Goal: Obtain resource: Obtain resource

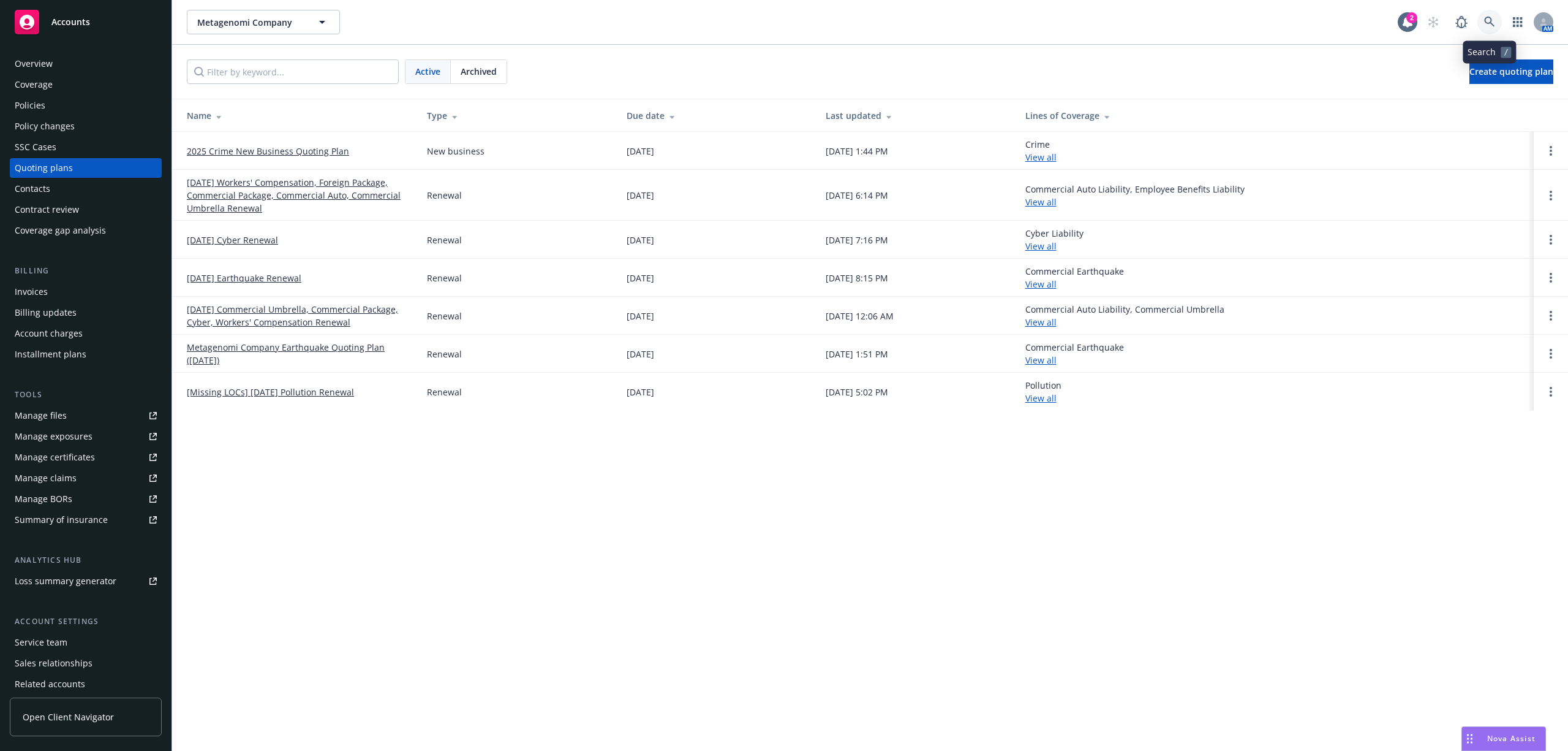
click at [1045, 27] on icon at bounding box center [1489, 22] width 11 height 11
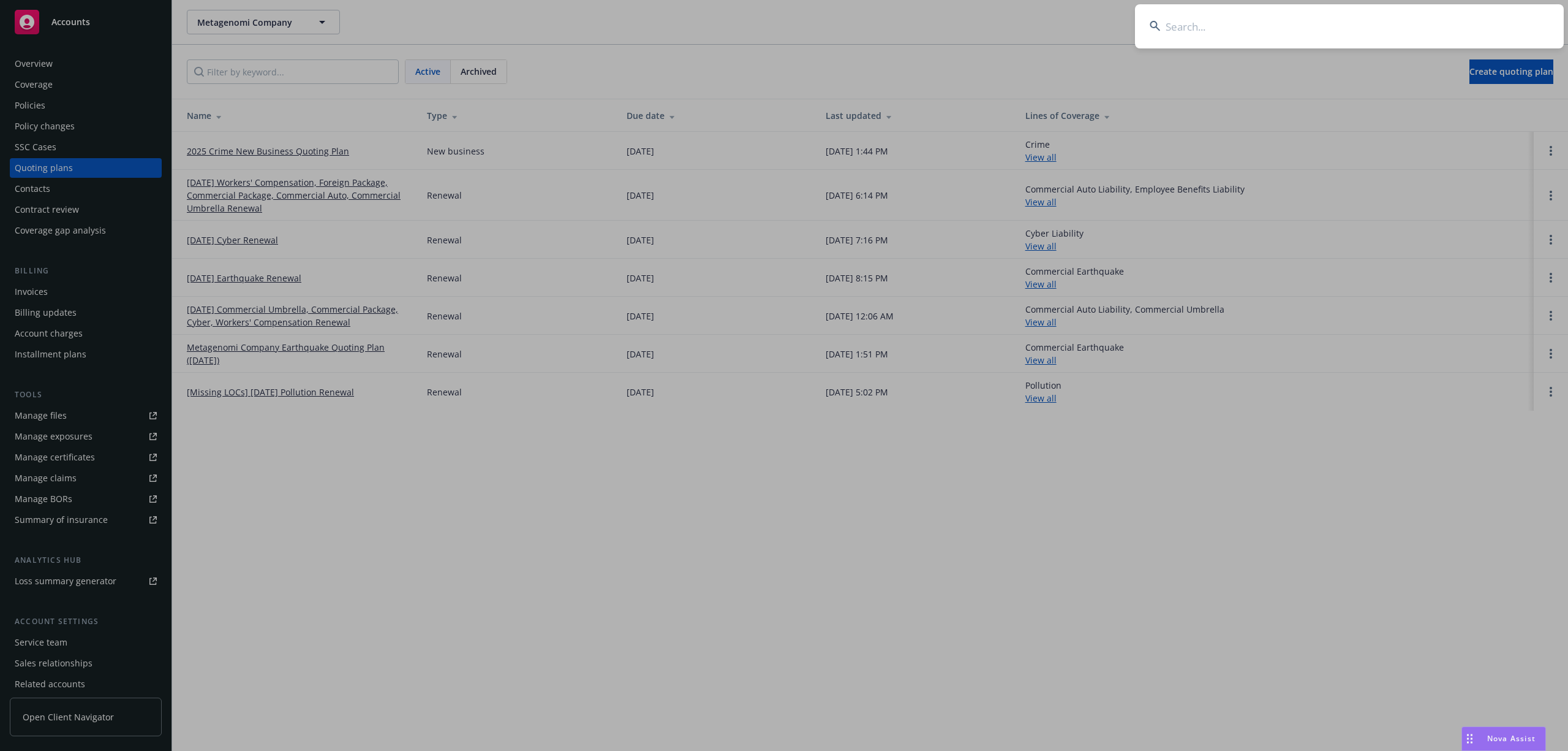
click at [1045, 32] on input at bounding box center [1349, 26] width 429 height 44
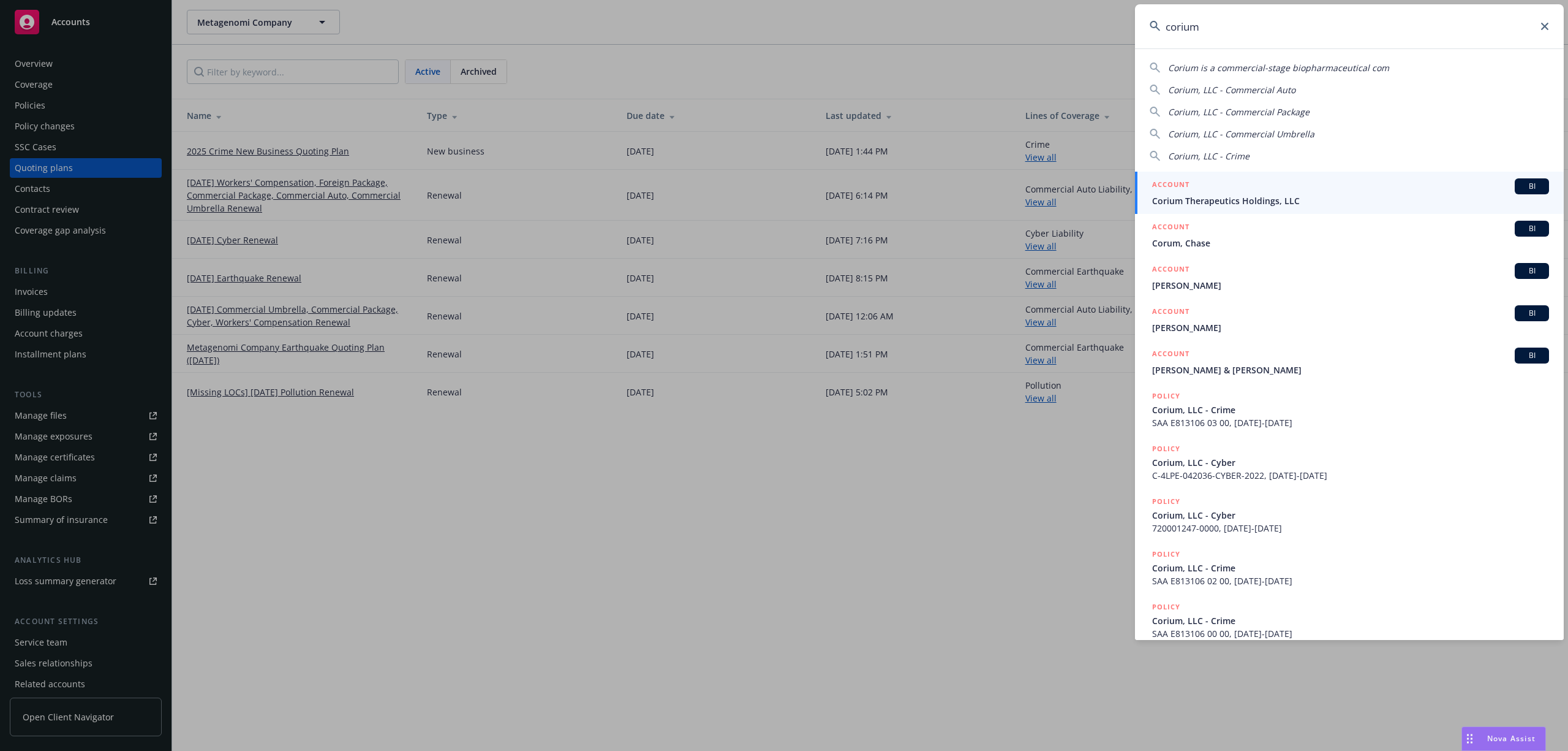
type input "corium"
click at [1045, 177] on link "ACCOUNT BI Corium Therapeutics Holdings, LLC" at bounding box center [1349, 193] width 429 height 42
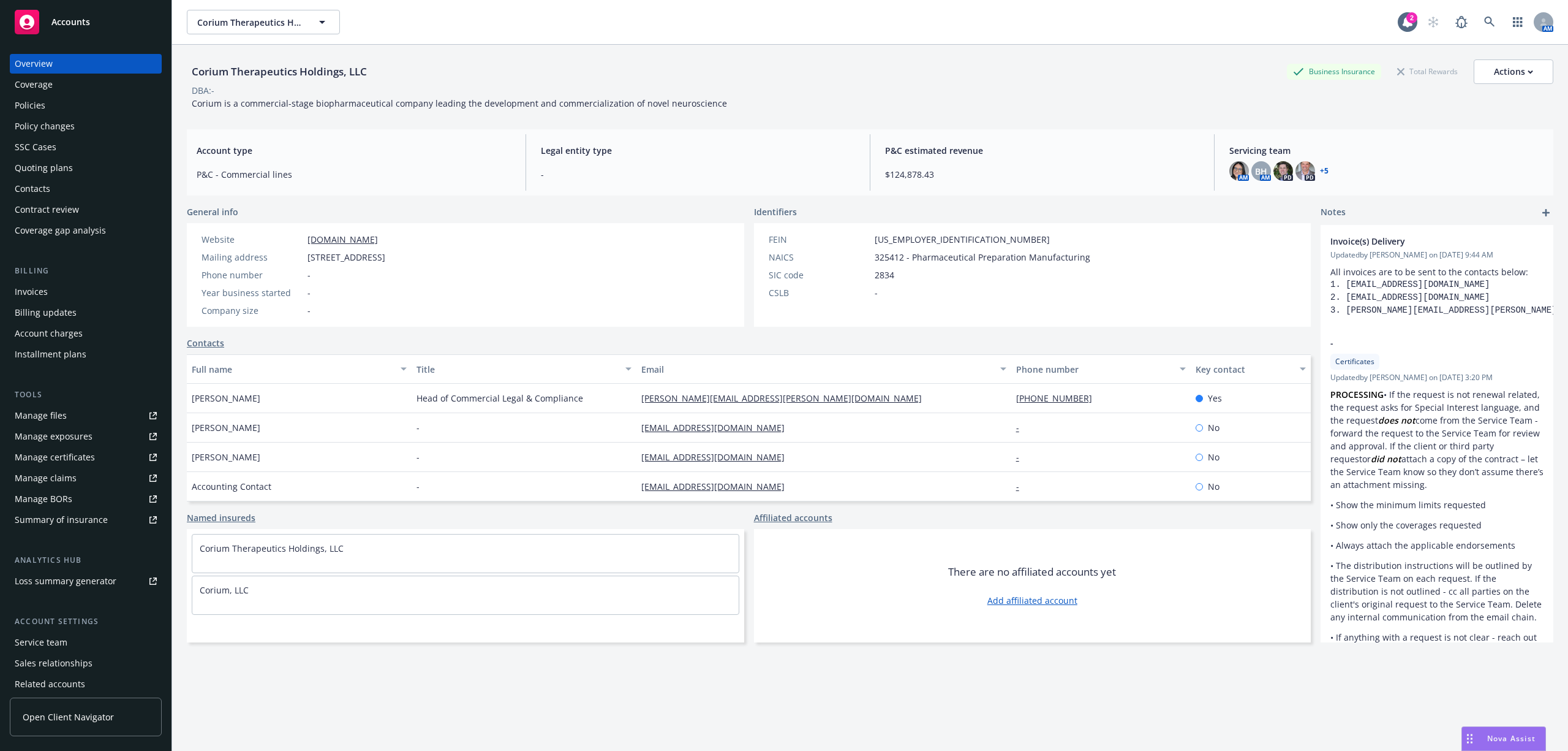
click at [40, 414] on div "Manage files" at bounding box center [40, 416] width 52 height 20
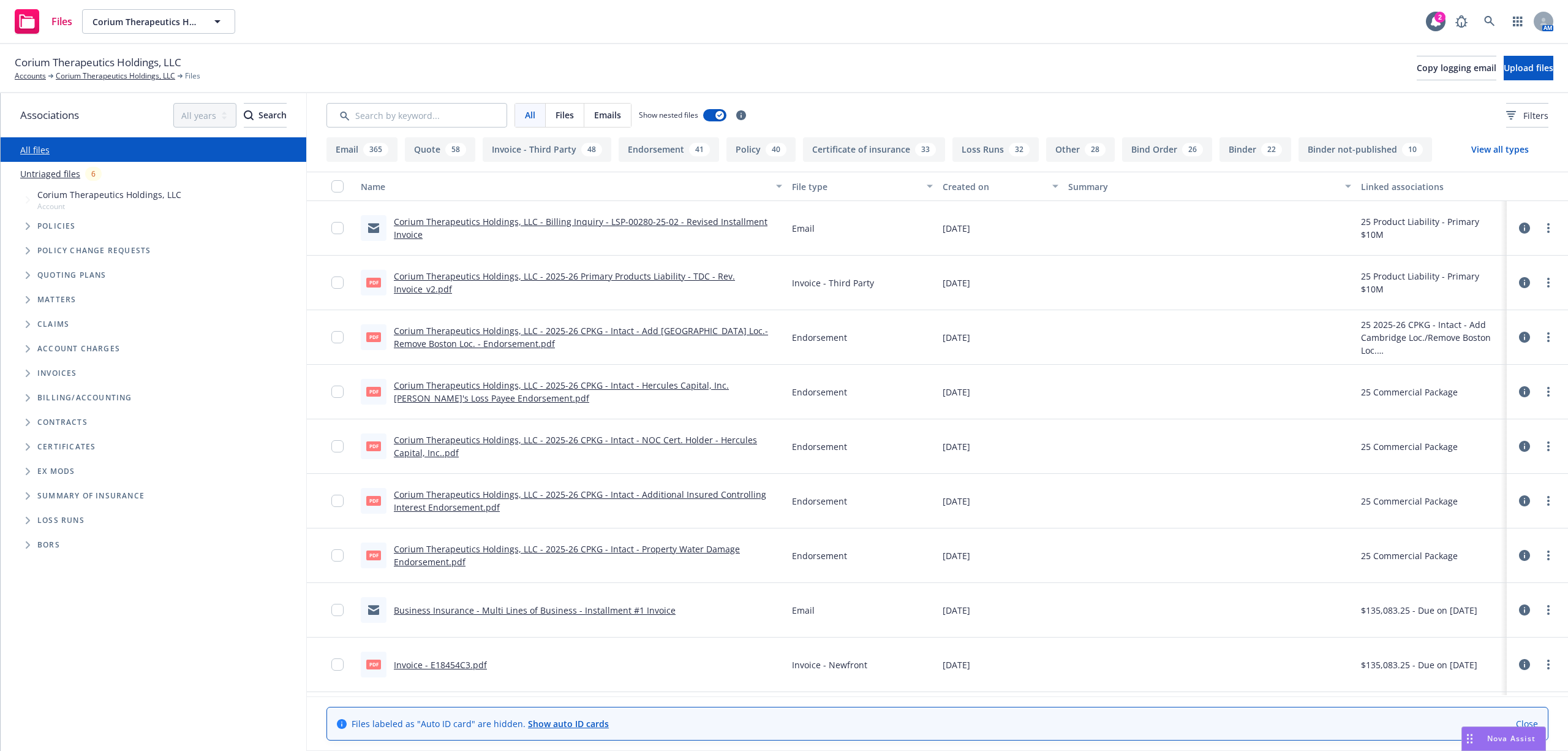
click at [421, 216] on link "Corium Therapeutics Holdings, LLC - Billing Inquiry - LSP-00280-25-02 - Revised…" at bounding box center [580, 227] width 373 height 25
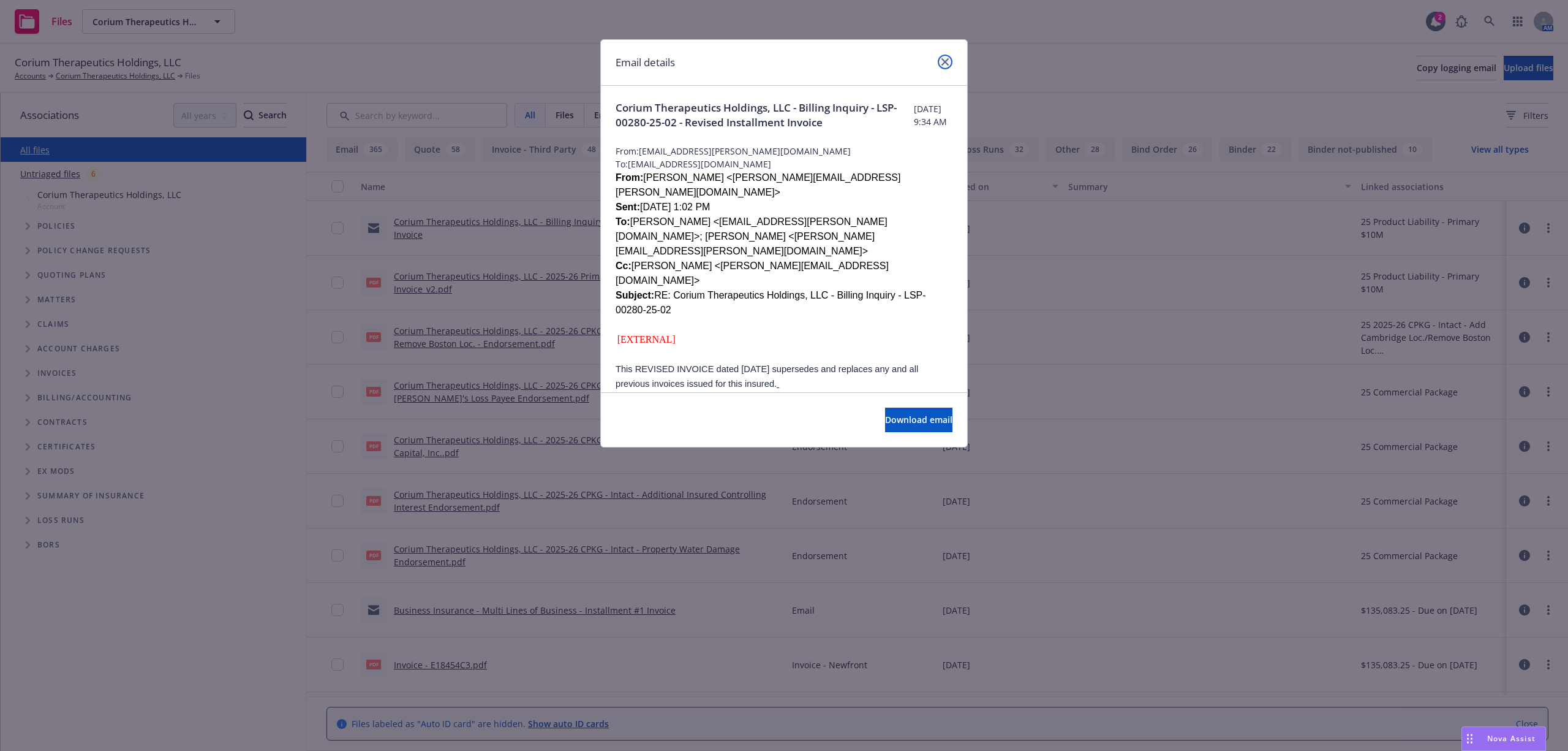
click at [946, 57] on link "close" at bounding box center [945, 62] width 15 height 15
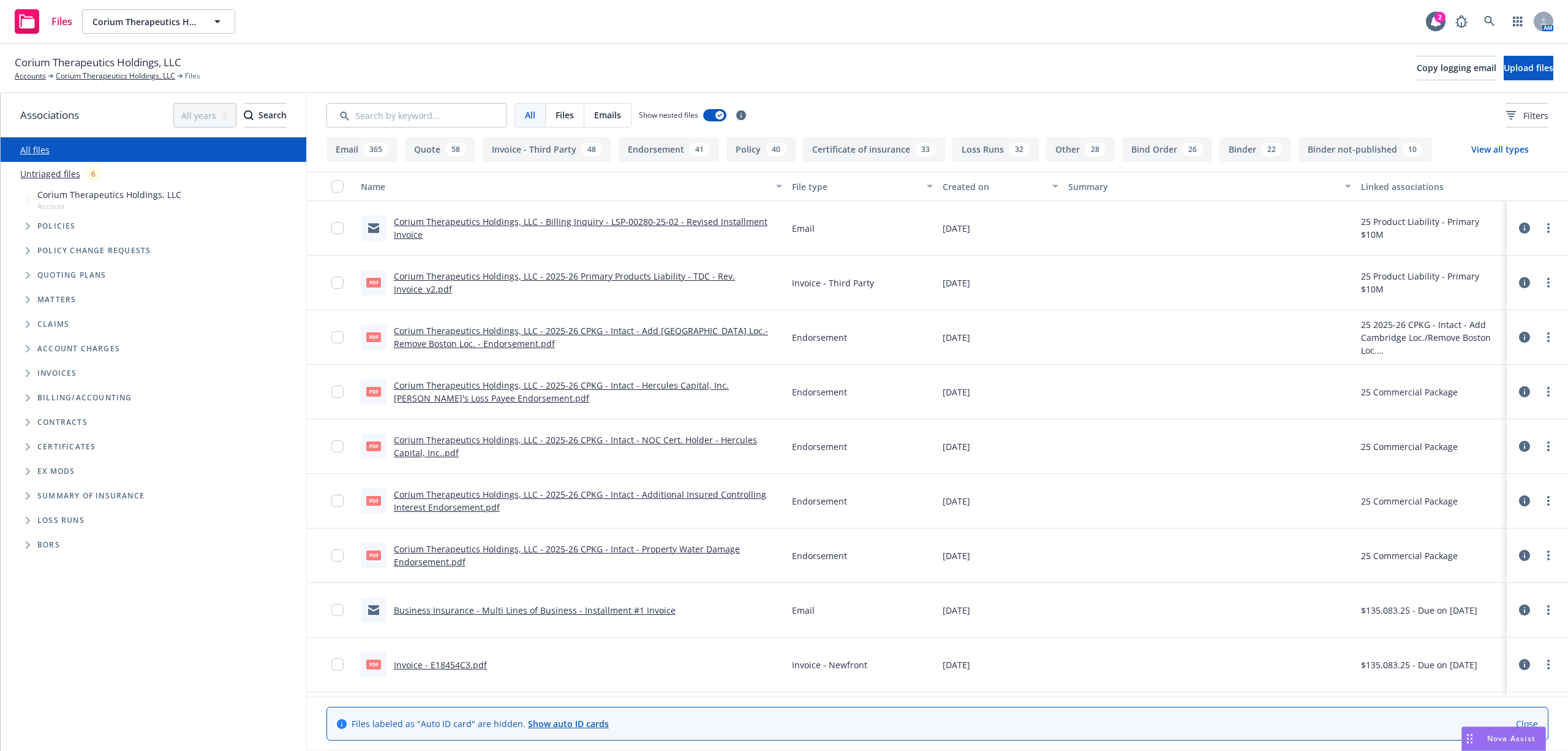
click at [112, 69] on span "Corium Therapeutics Holdings, LLC" at bounding box center [98, 62] width 166 height 16
click at [127, 77] on link "Corium Therapeutics Holdings, LLC" at bounding box center [115, 76] width 119 height 11
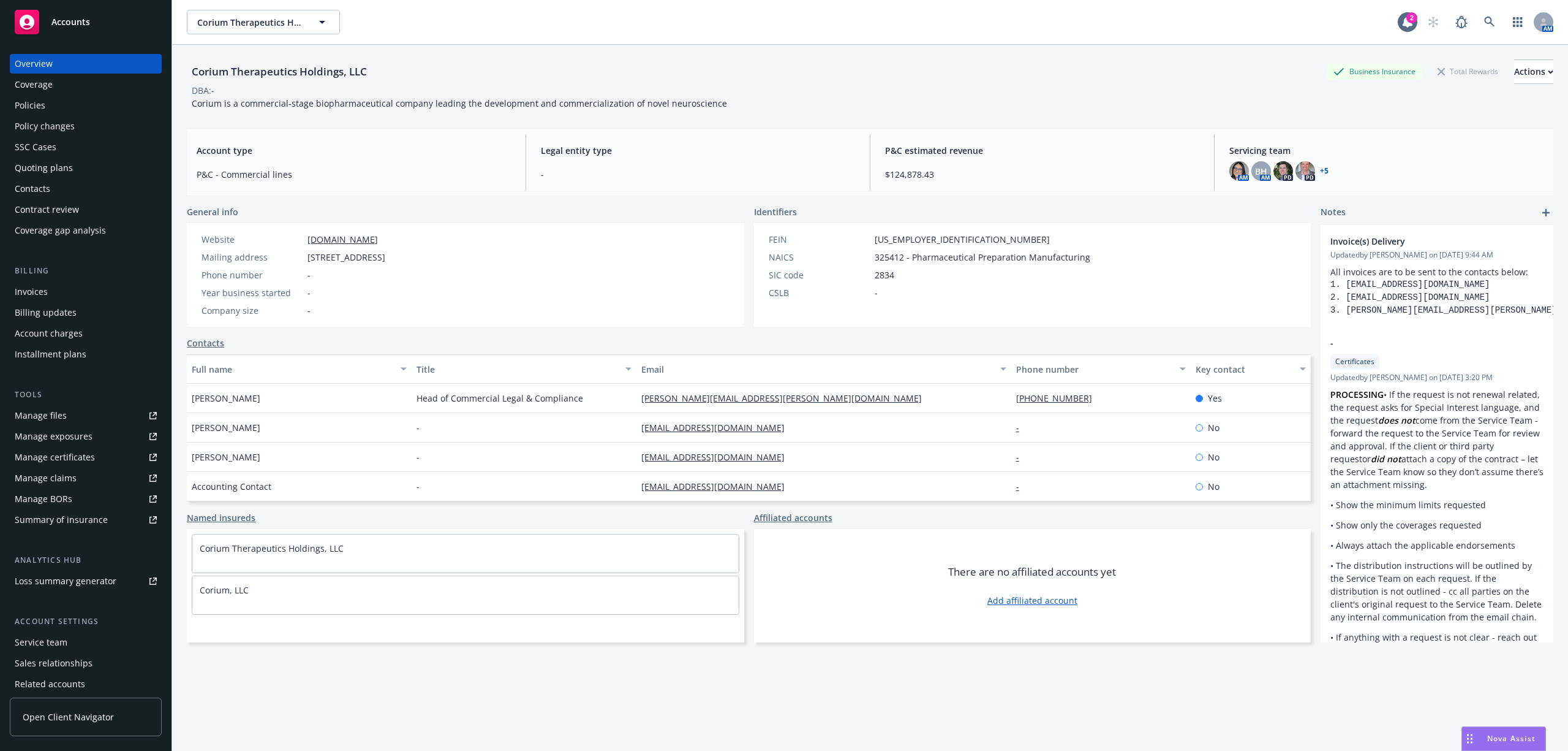
click at [52, 173] on div "Quoting plans" at bounding box center [44, 168] width 58 height 20
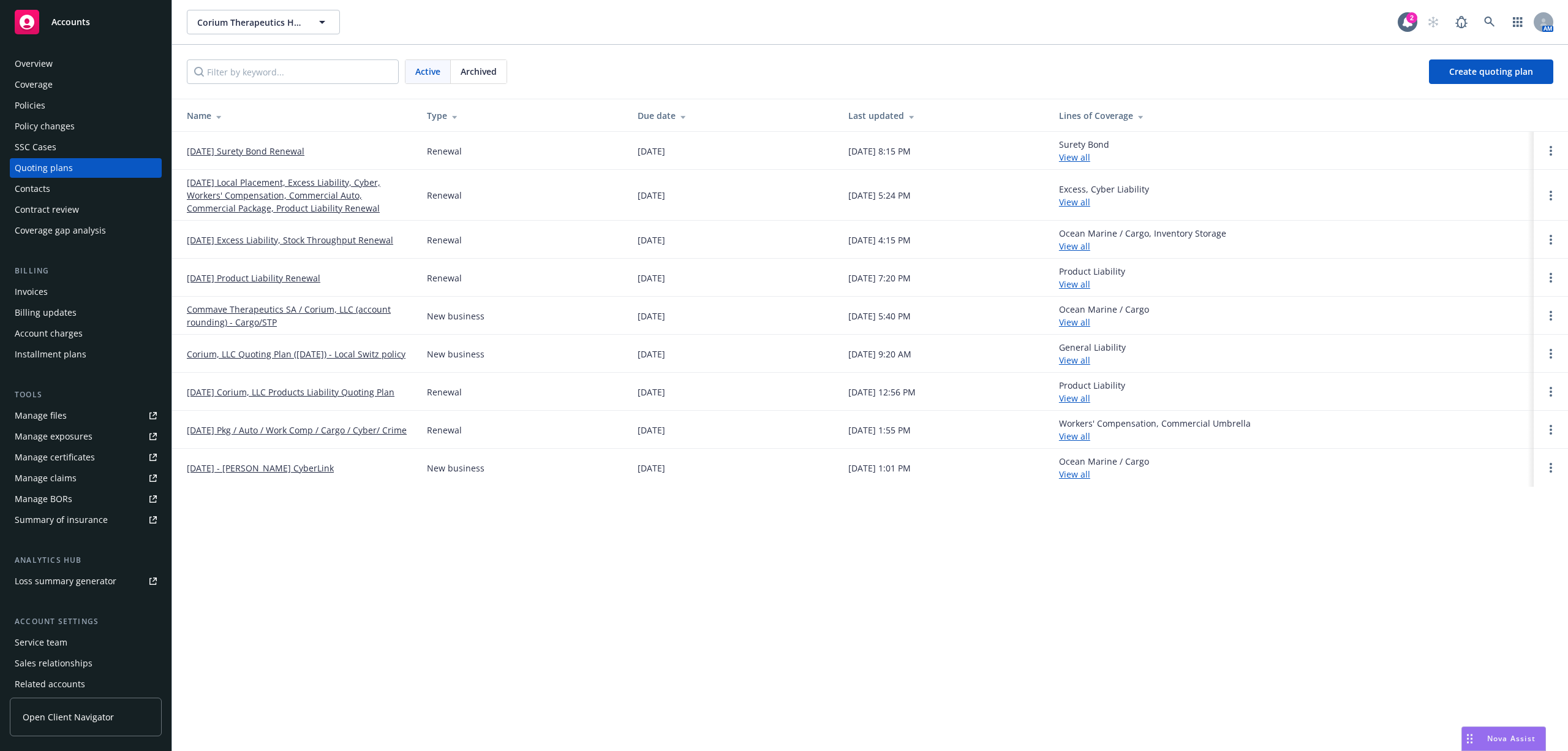
click at [277, 194] on link "06/01/25 Local Placement, Excess Liability, Cyber, Workers' Compensation, Comme…" at bounding box center [297, 194] width 220 height 38
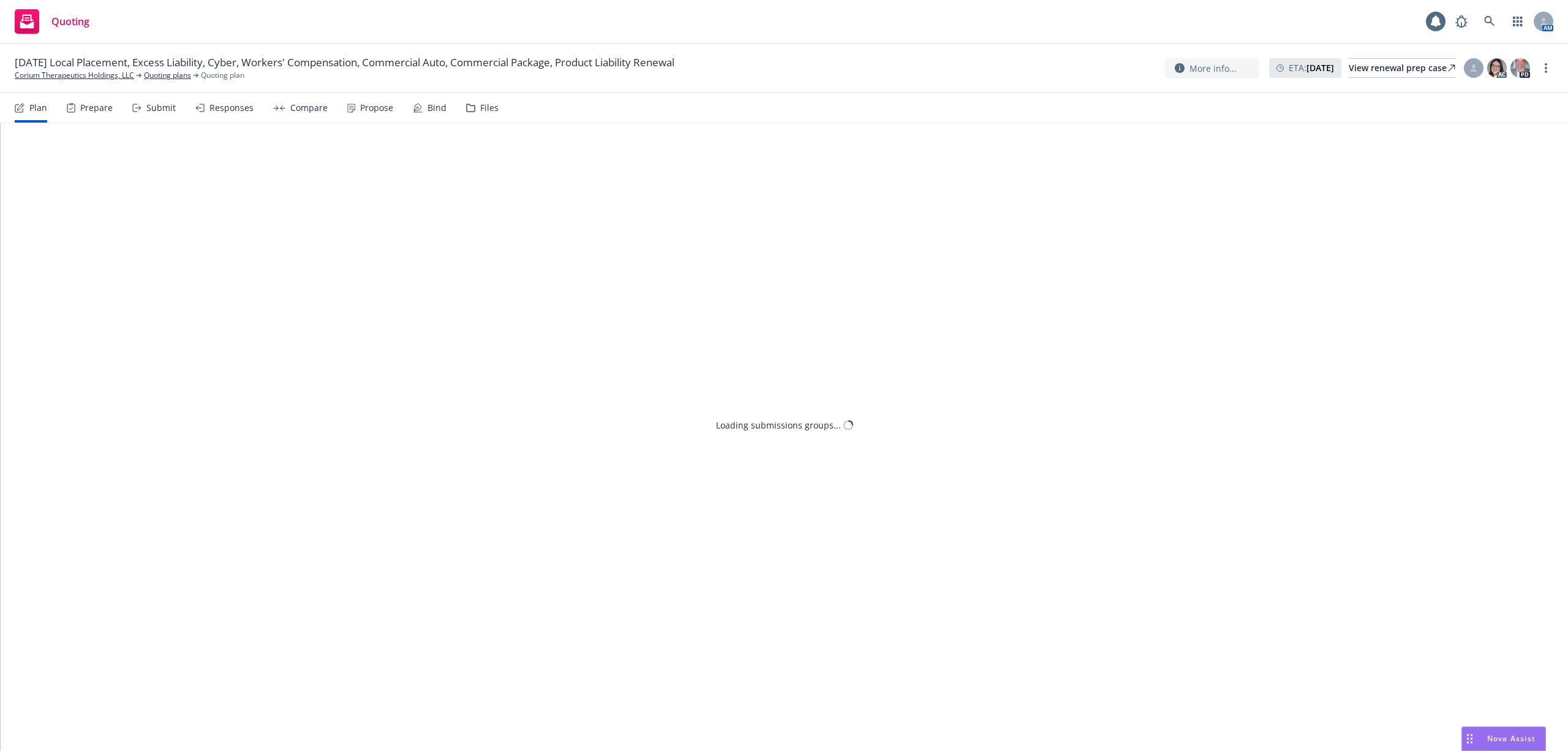
click at [466, 104] on icon at bounding box center [471, 107] width 9 height 8
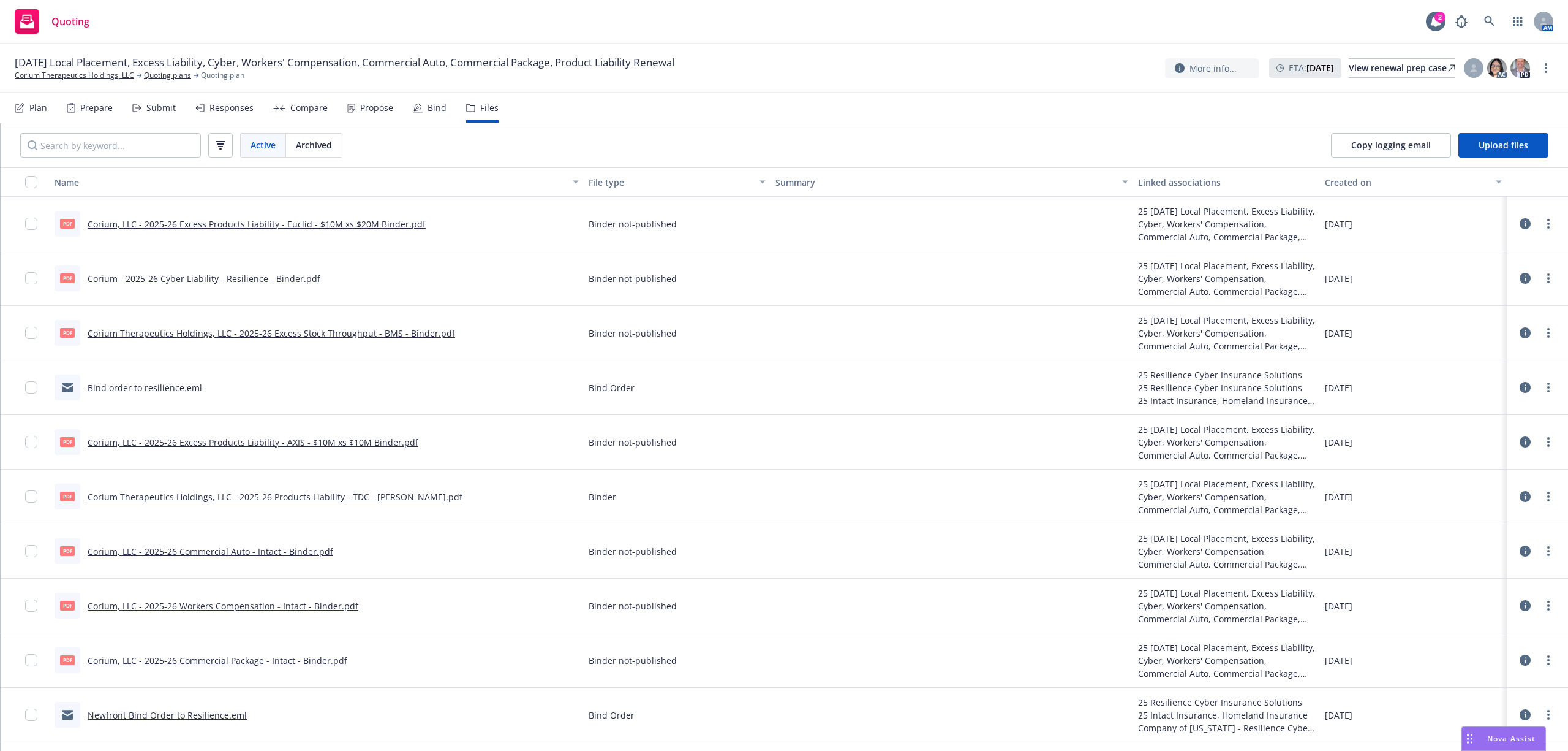
scroll to position [326, 0]
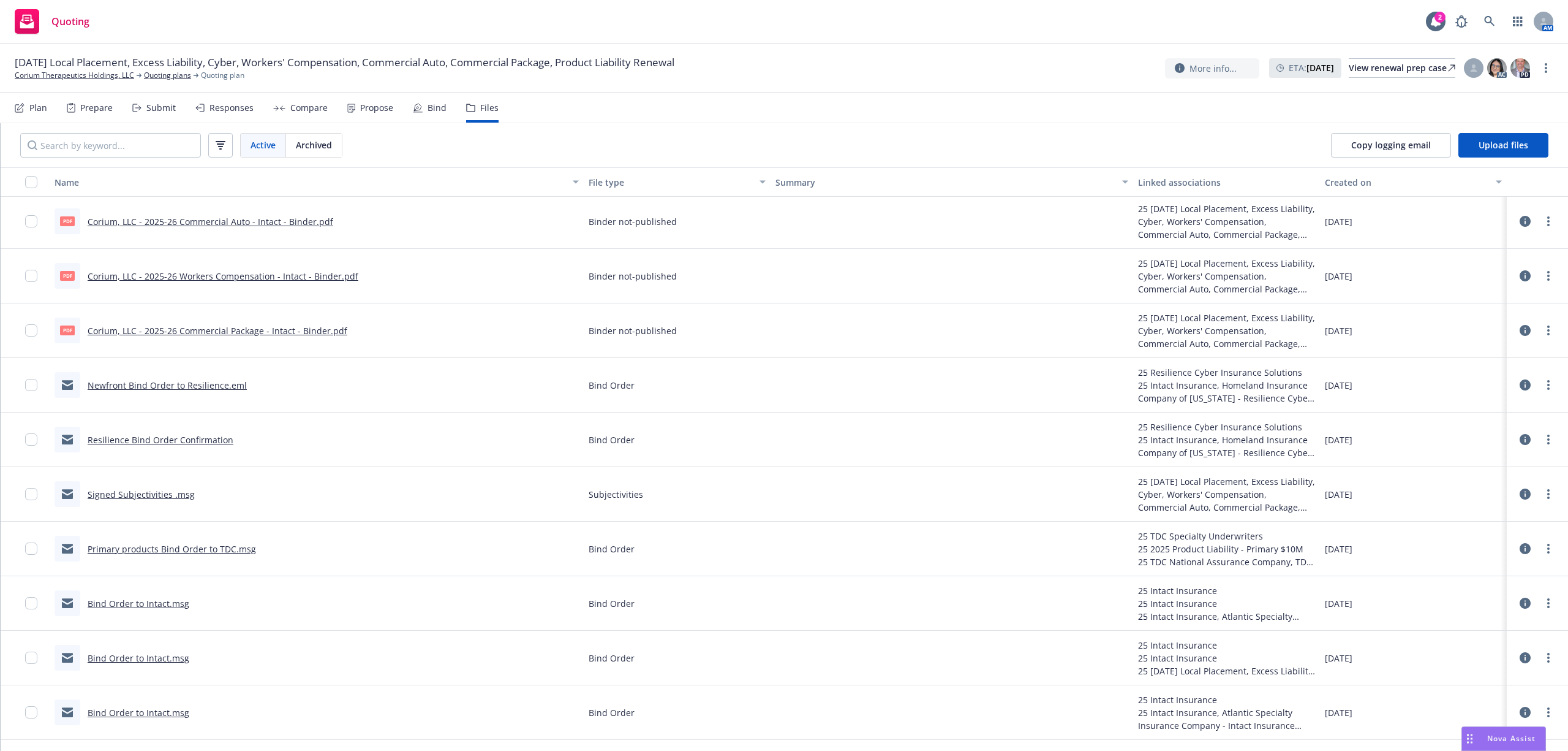
click at [129, 491] on link "Signed Subjectivities .msg" at bounding box center [141, 494] width 107 height 12
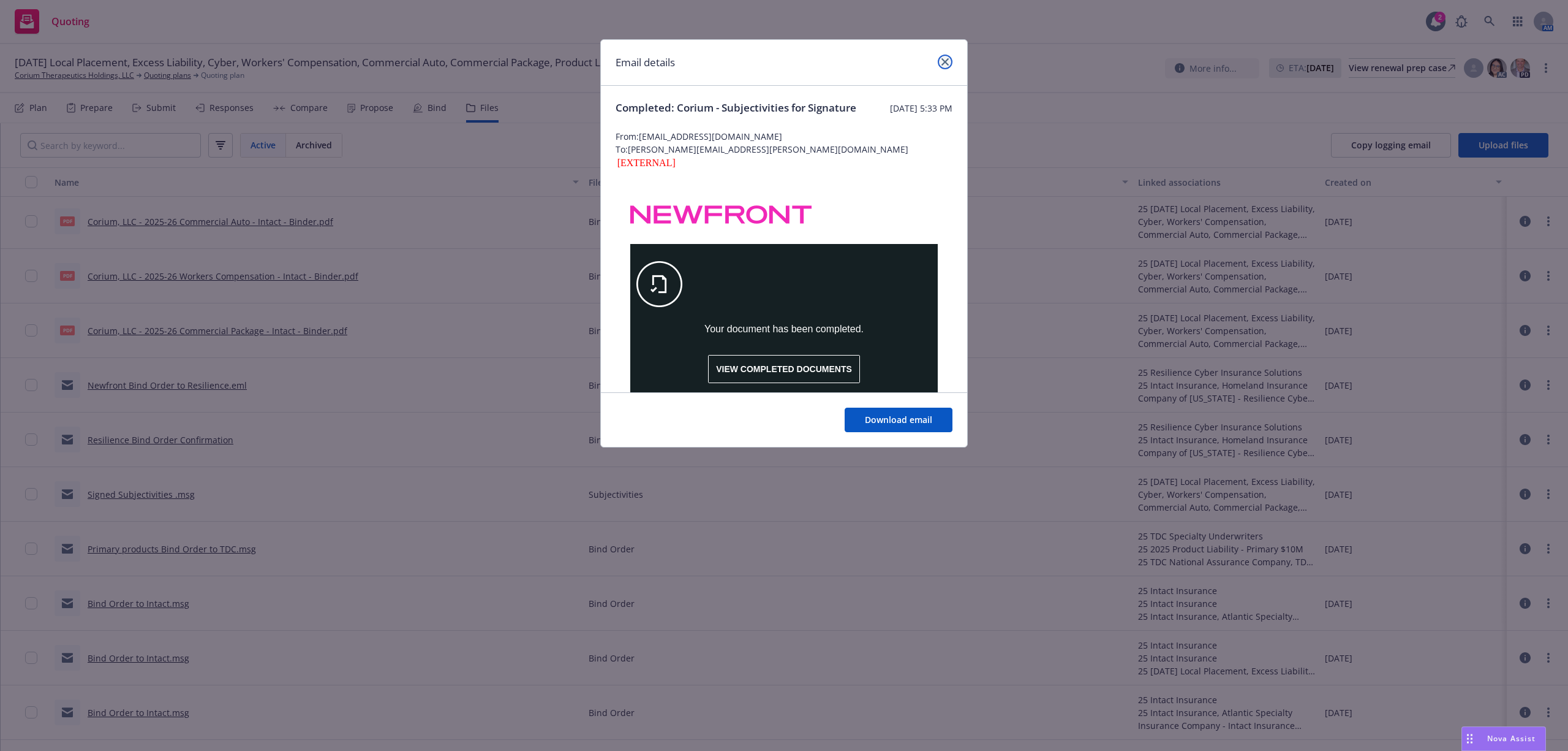
click at [948, 62] on icon "close" at bounding box center [945, 62] width 7 height 8
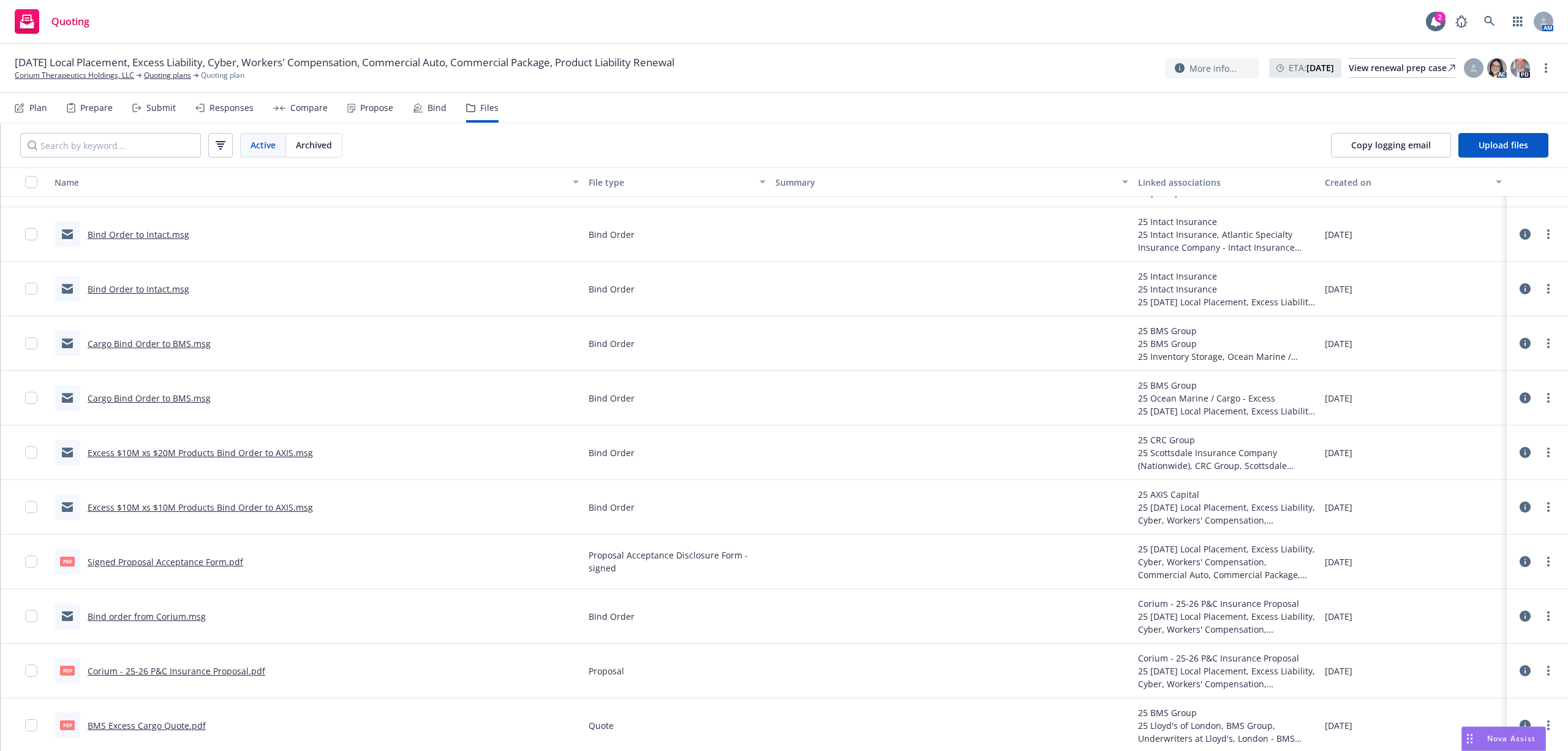
scroll to position [817, 0]
